Goal: Find specific page/section

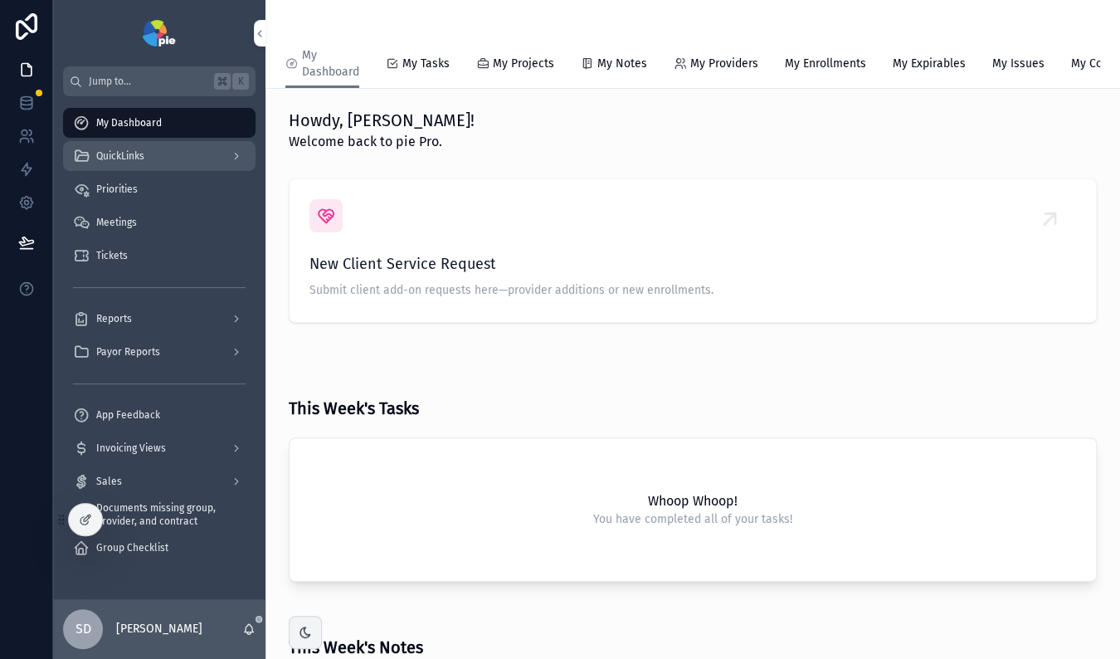
click at [192, 150] on div "QuickLinks" at bounding box center [159, 156] width 173 height 27
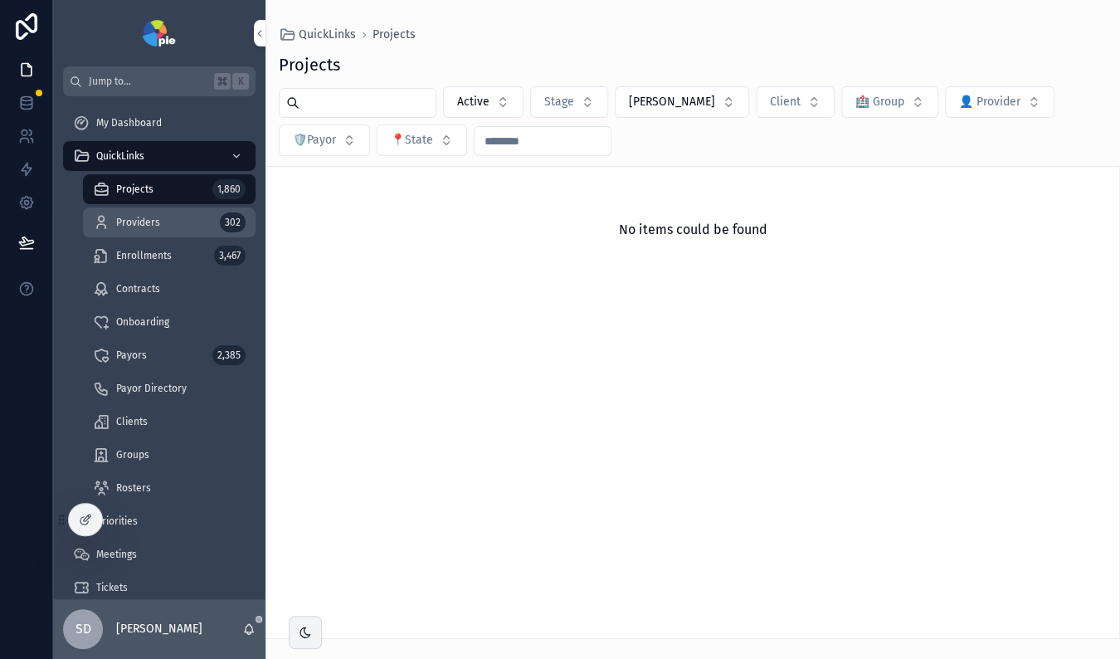
click at [147, 224] on span "Providers" at bounding box center [138, 222] width 44 height 13
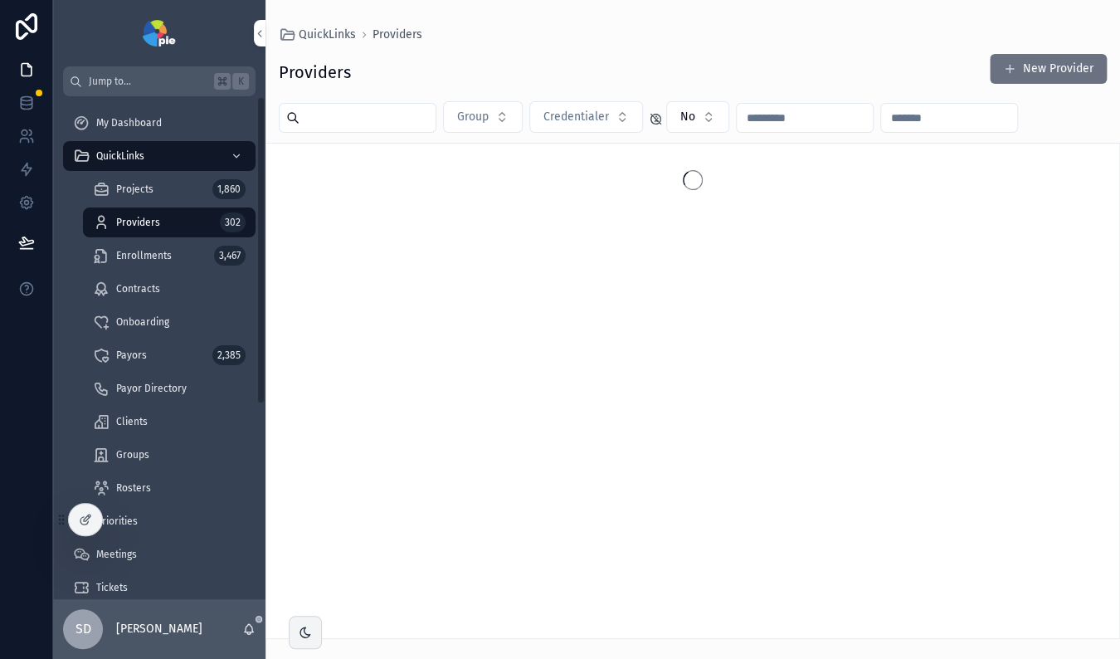
click at [313, 117] on input "scrollable content" at bounding box center [368, 117] width 136 height 23
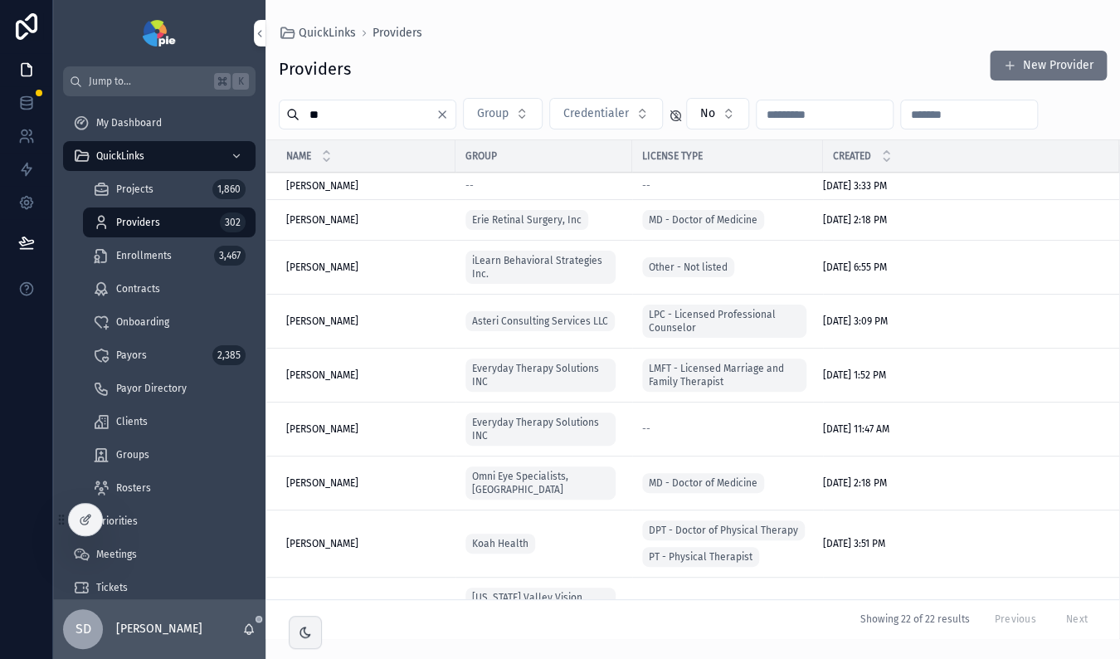
type input "**"
